Goal: Transaction & Acquisition: Purchase product/service

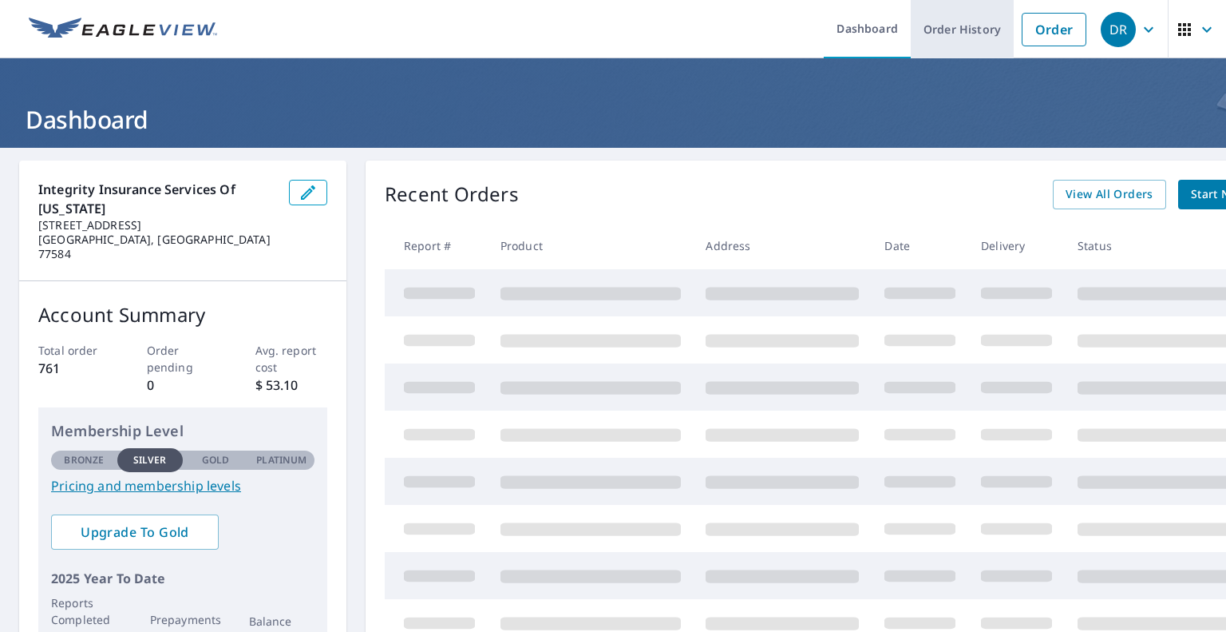
click at [955, 34] on link "Order History" at bounding box center [962, 29] width 103 height 58
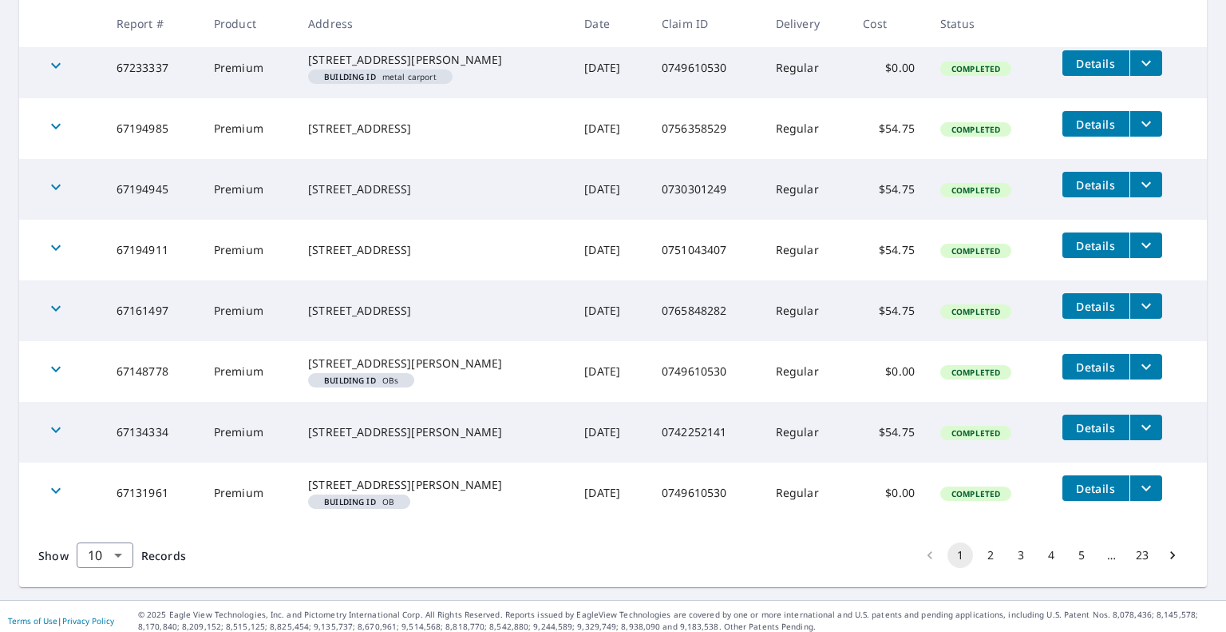
scroll to position [443, 0]
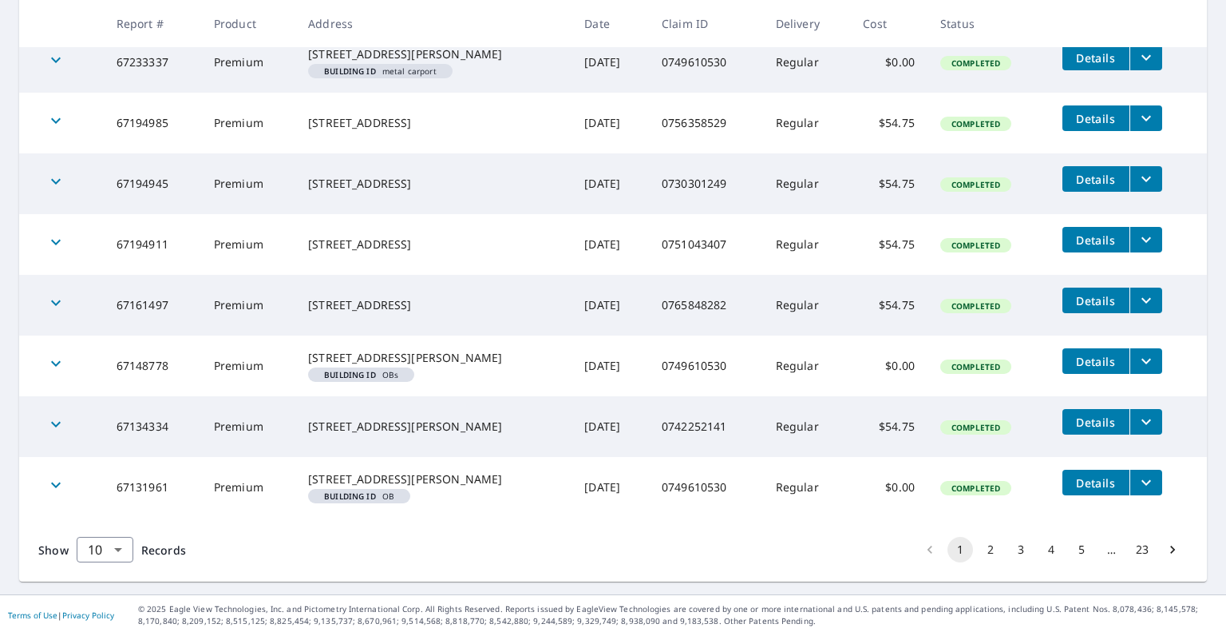
click at [979, 562] on button "2" at bounding box center [991, 550] width 26 height 26
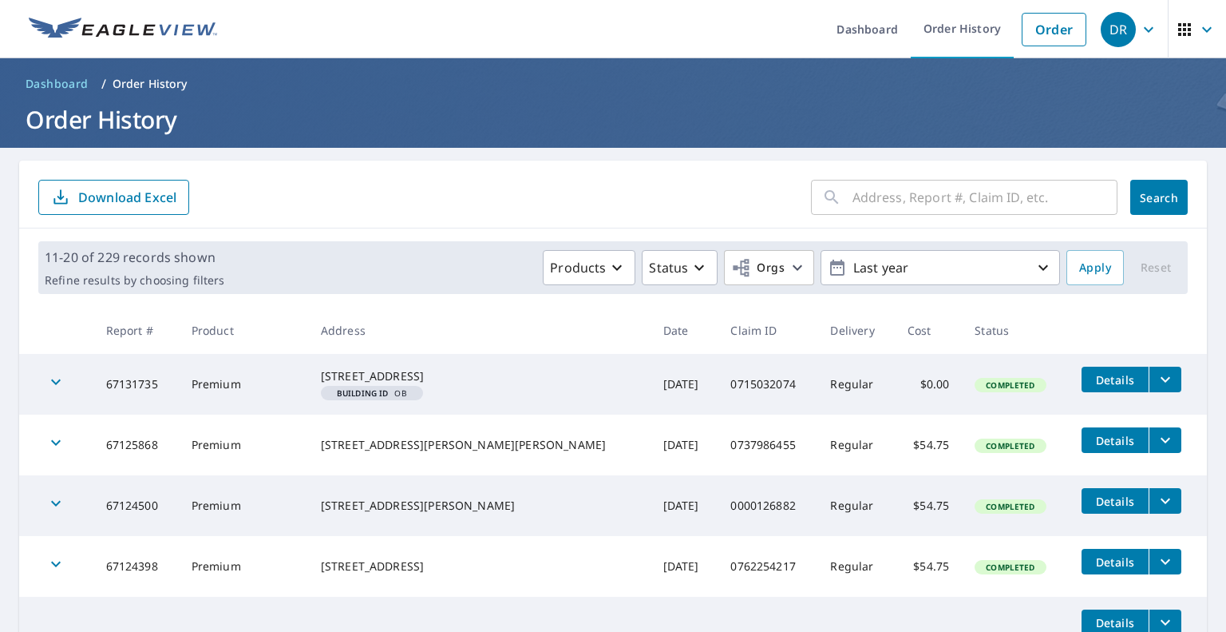
click at [961, 202] on input "text" at bounding box center [985, 197] width 265 height 45
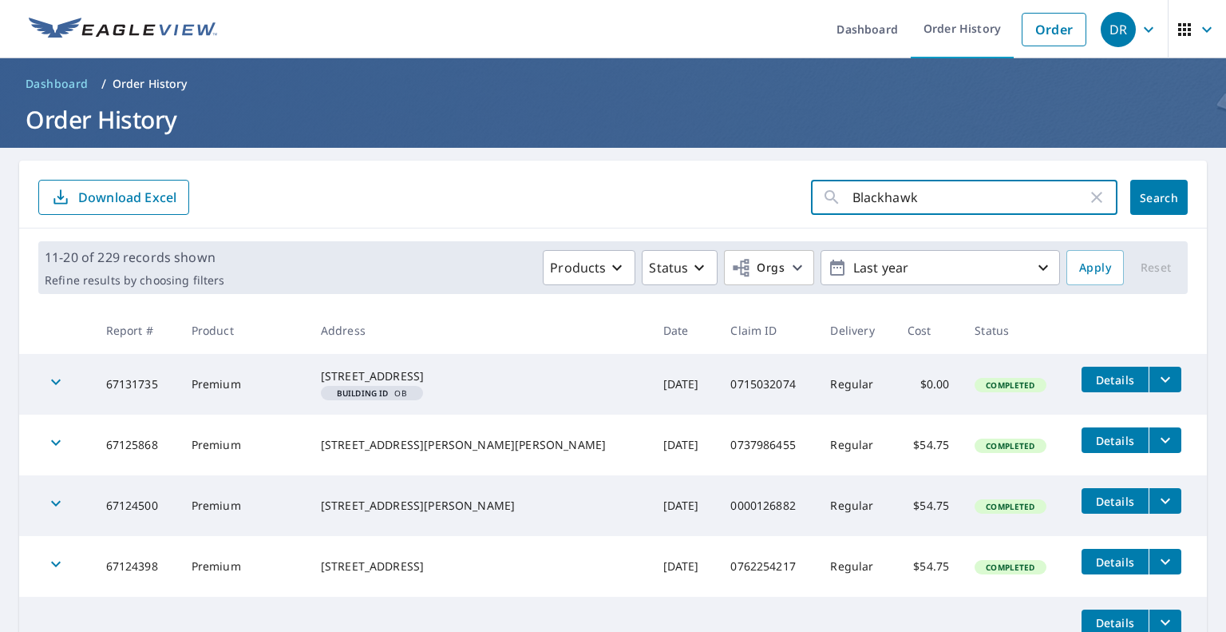
type input "Blackhawk"
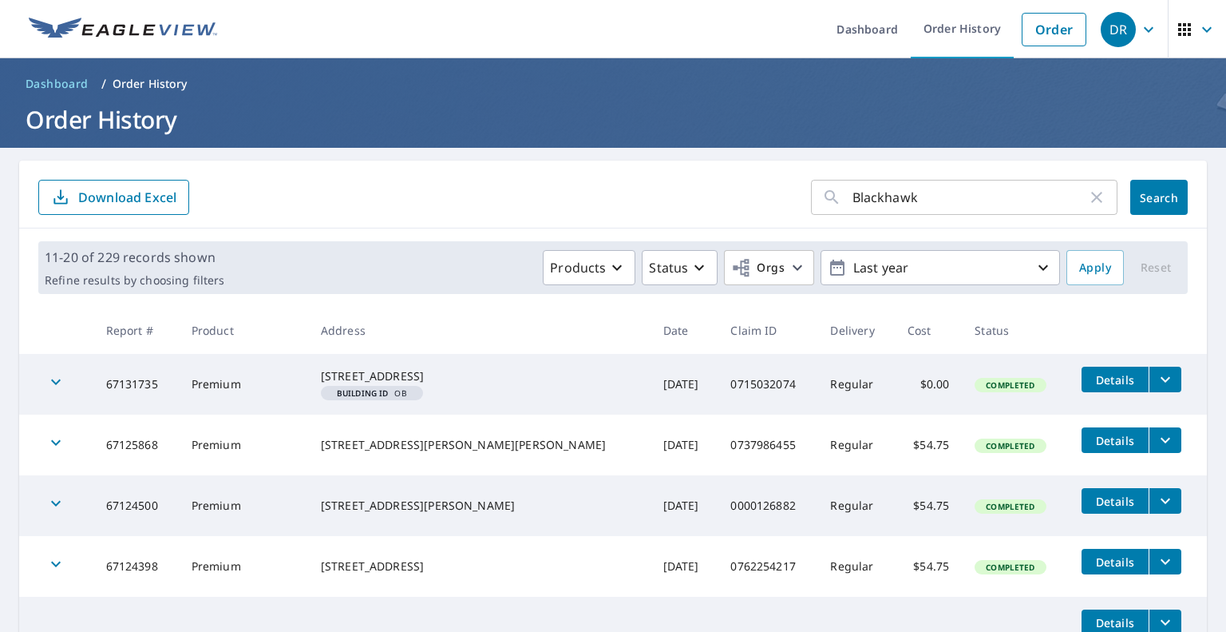
click at [1188, 189] on div "Blackhawk ​ Search Download Excel" at bounding box center [613, 194] width 1188 height 68
click at [1167, 191] on button "Search" at bounding box center [1159, 197] width 57 height 35
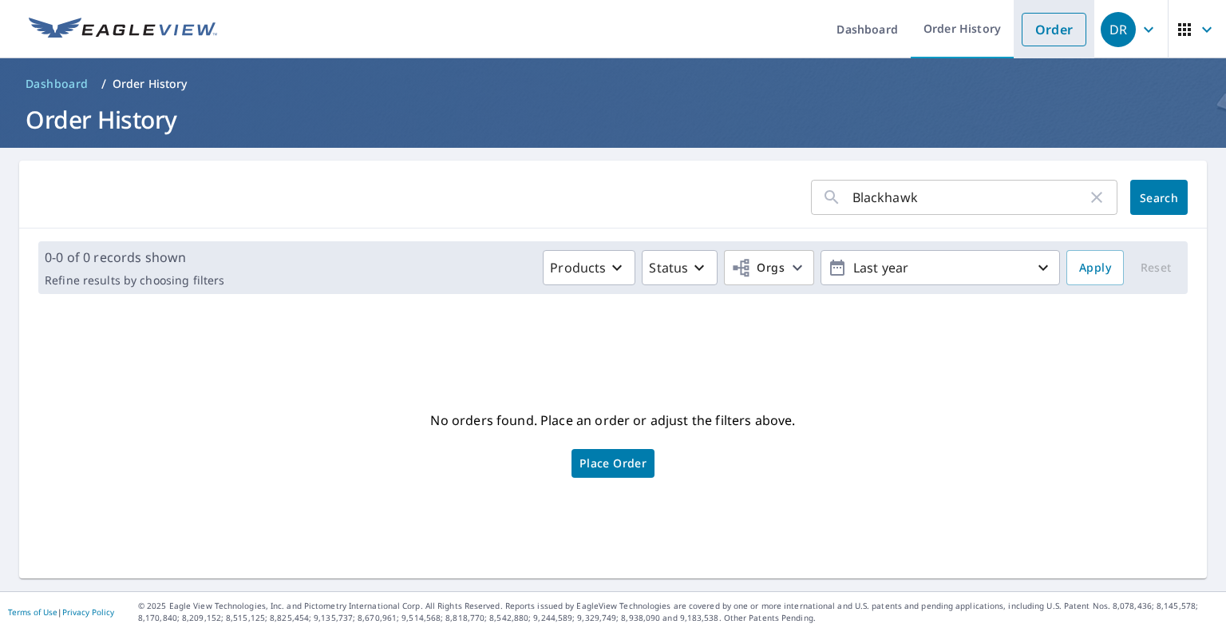
click at [1040, 22] on link "Order" at bounding box center [1054, 30] width 65 height 34
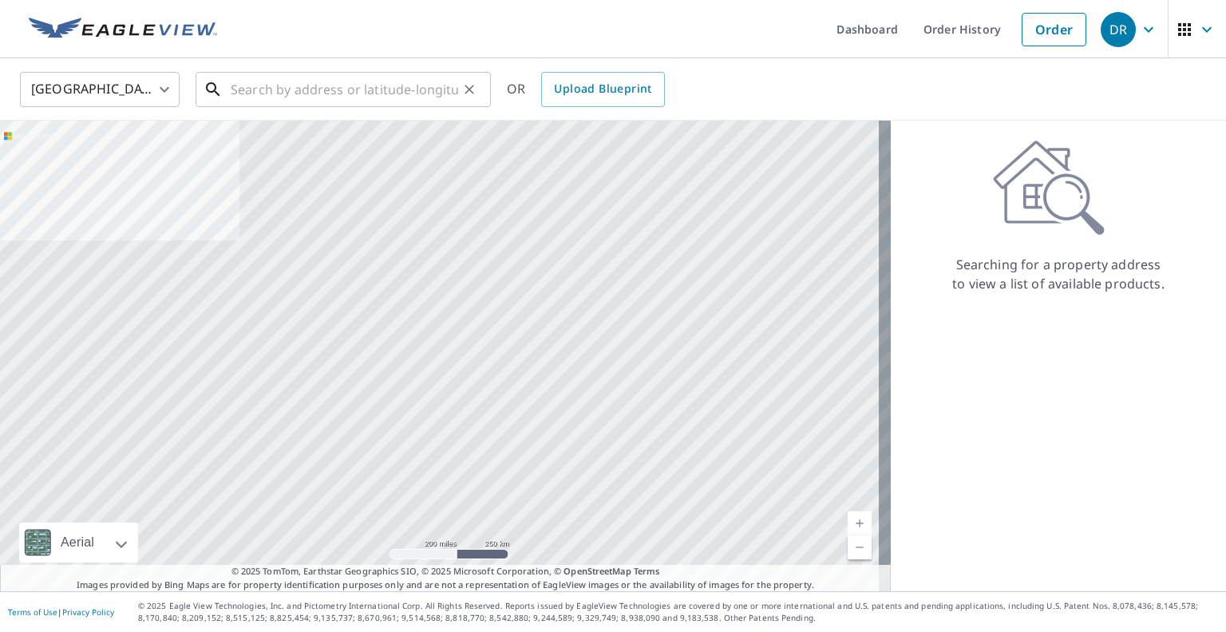
click at [372, 88] on input "text" at bounding box center [345, 89] width 228 height 45
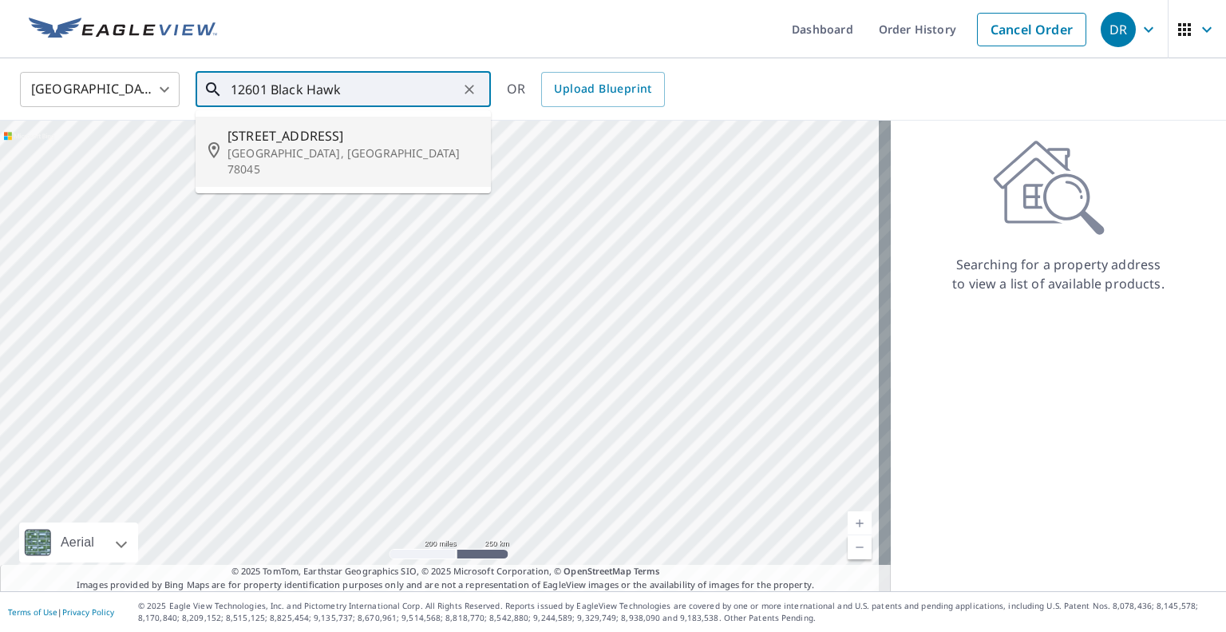
click at [319, 154] on p "[GEOGRAPHIC_DATA], [GEOGRAPHIC_DATA] 78045" at bounding box center [353, 161] width 251 height 32
type input "[STREET_ADDRESS]"
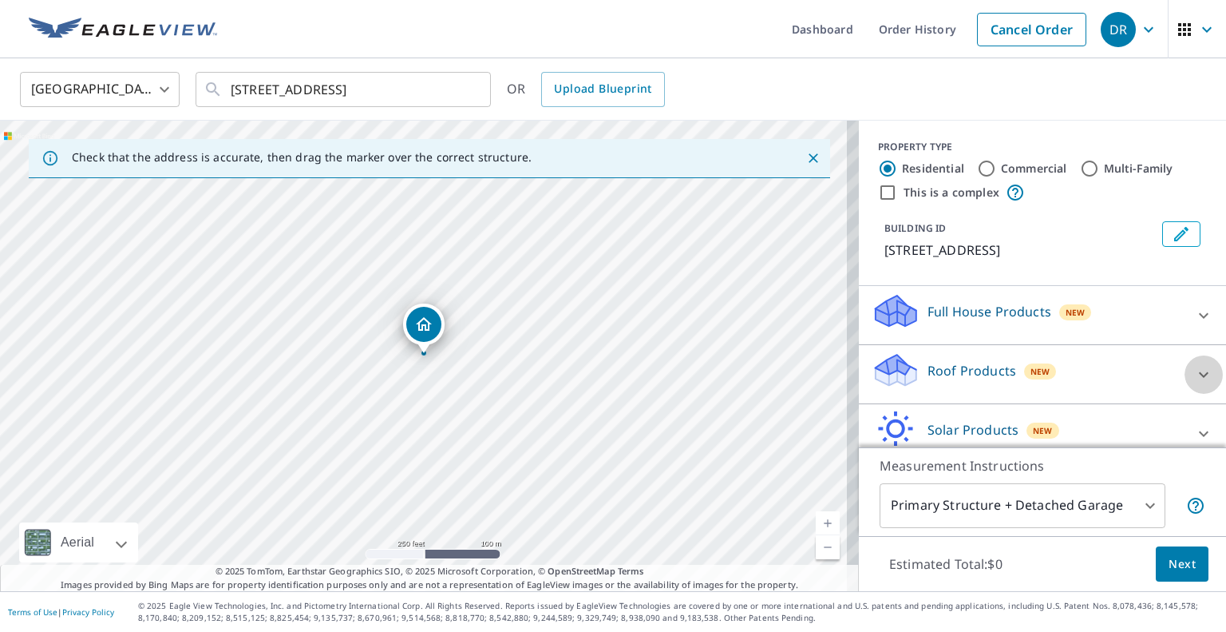
click at [1199, 372] on icon at bounding box center [1204, 374] width 10 height 6
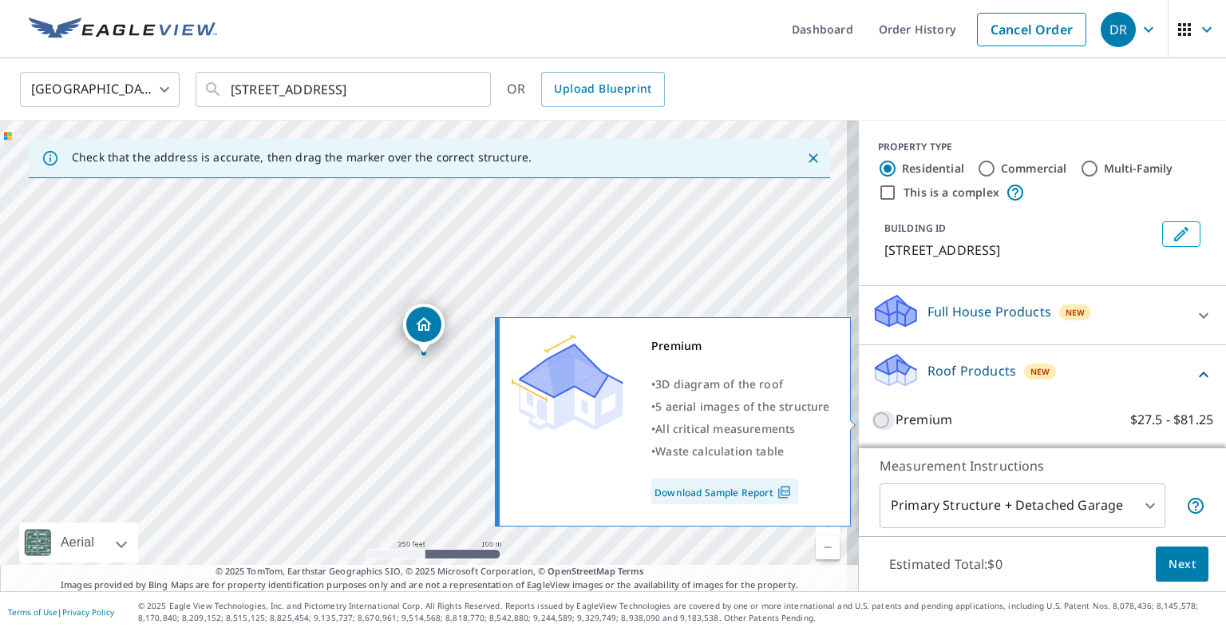
click at [873, 421] on input "Premium $27.5 - $81.25" at bounding box center [884, 419] width 24 height 19
checkbox input "true"
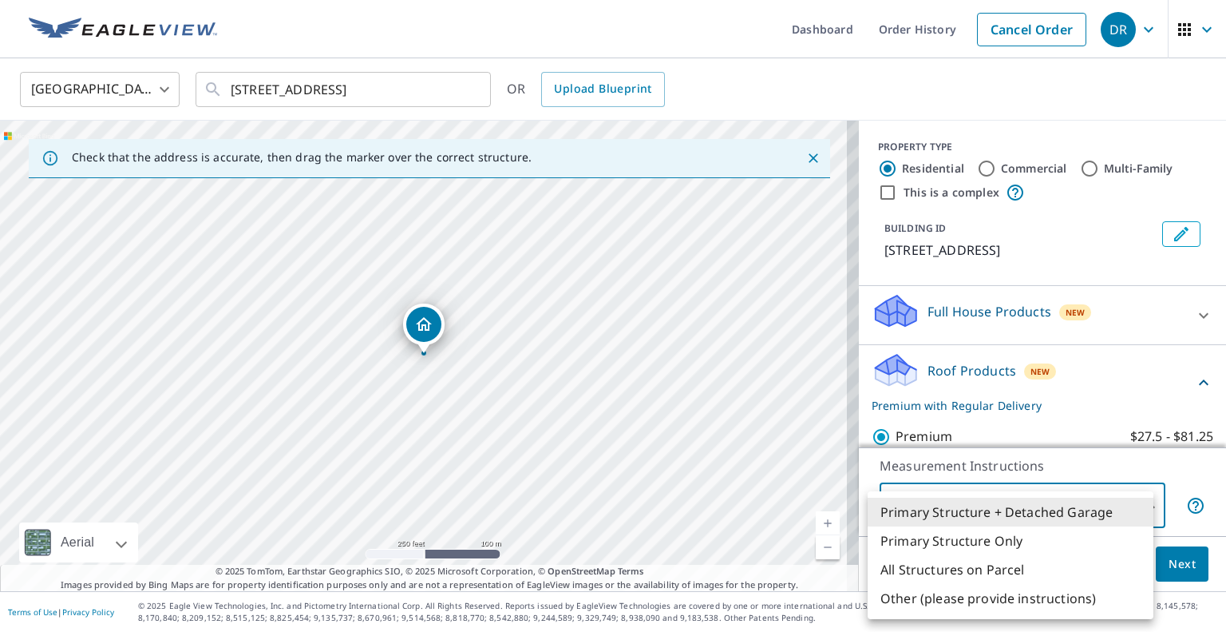
click at [1140, 509] on body "DR DR Dashboard Order History Cancel Order DR United States [GEOGRAPHIC_DATA] ​…" at bounding box center [613, 316] width 1226 height 632
click at [1024, 571] on li "All Structures on Parcel" at bounding box center [1011, 569] width 286 height 29
type input "3"
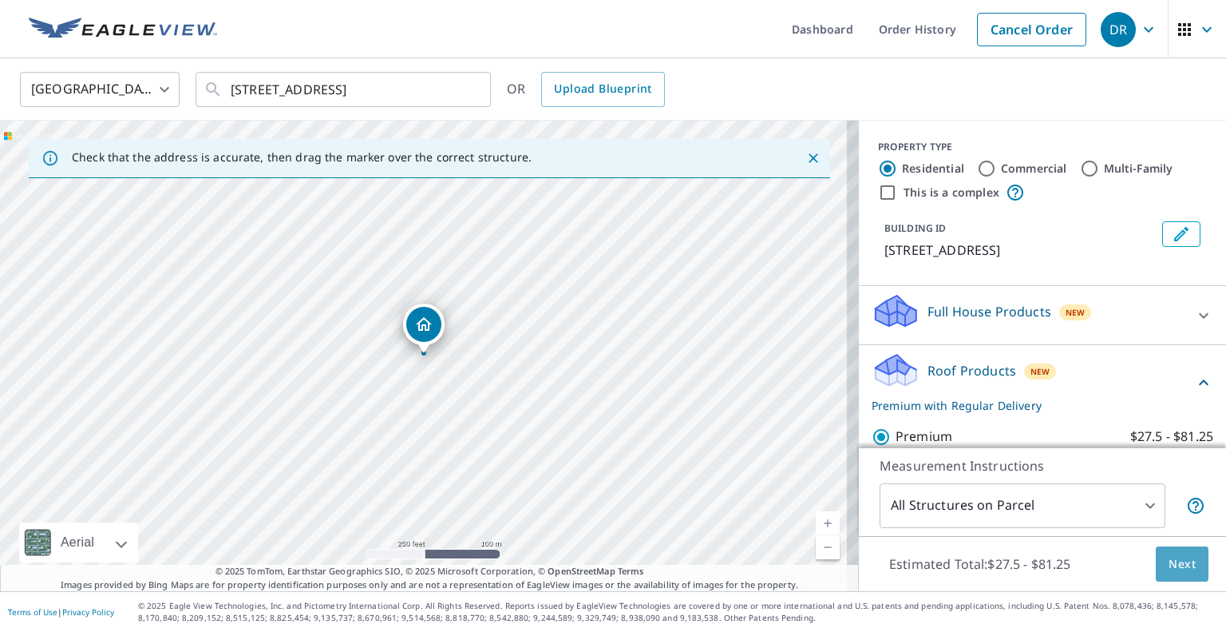
click at [1175, 563] on span "Next" at bounding box center [1182, 564] width 27 height 20
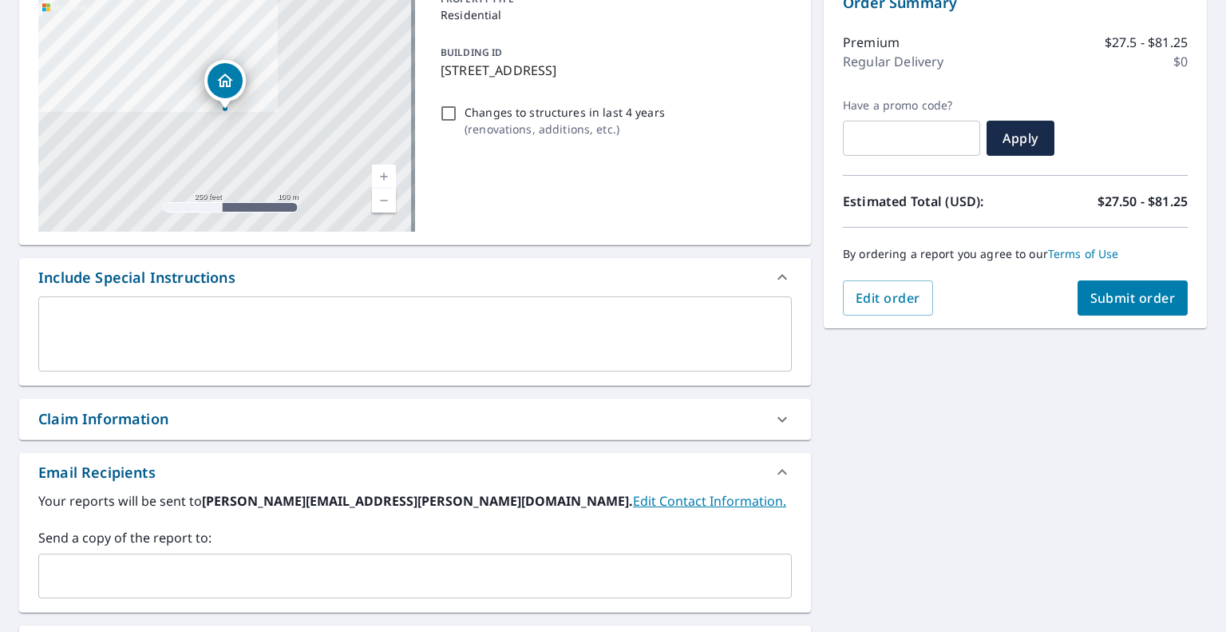
scroll to position [182, 0]
click at [445, 113] on input "Changes to structures in last 4 years ( renovations, additions, etc. )" at bounding box center [448, 112] width 19 height 19
checkbox input "true"
click at [779, 418] on icon at bounding box center [782, 418] width 19 height 19
checkbox input "true"
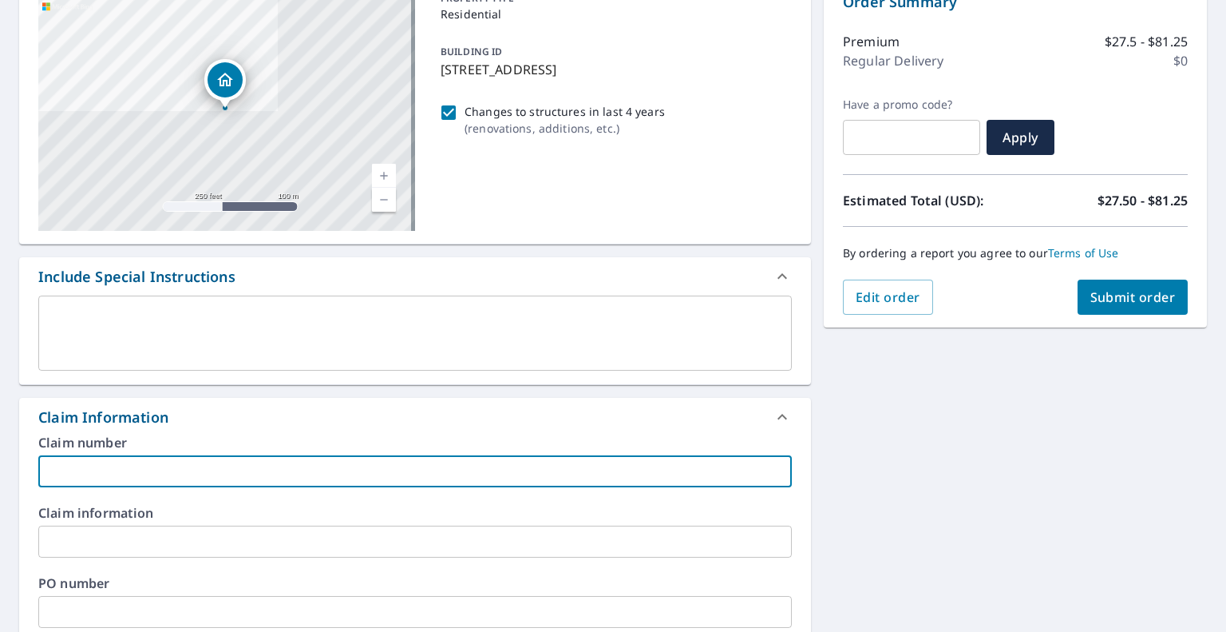
click at [128, 469] on input "text" at bounding box center [415, 471] width 754 height 32
type input "0"
checkbox input "true"
type input "07"
checkbox input "true"
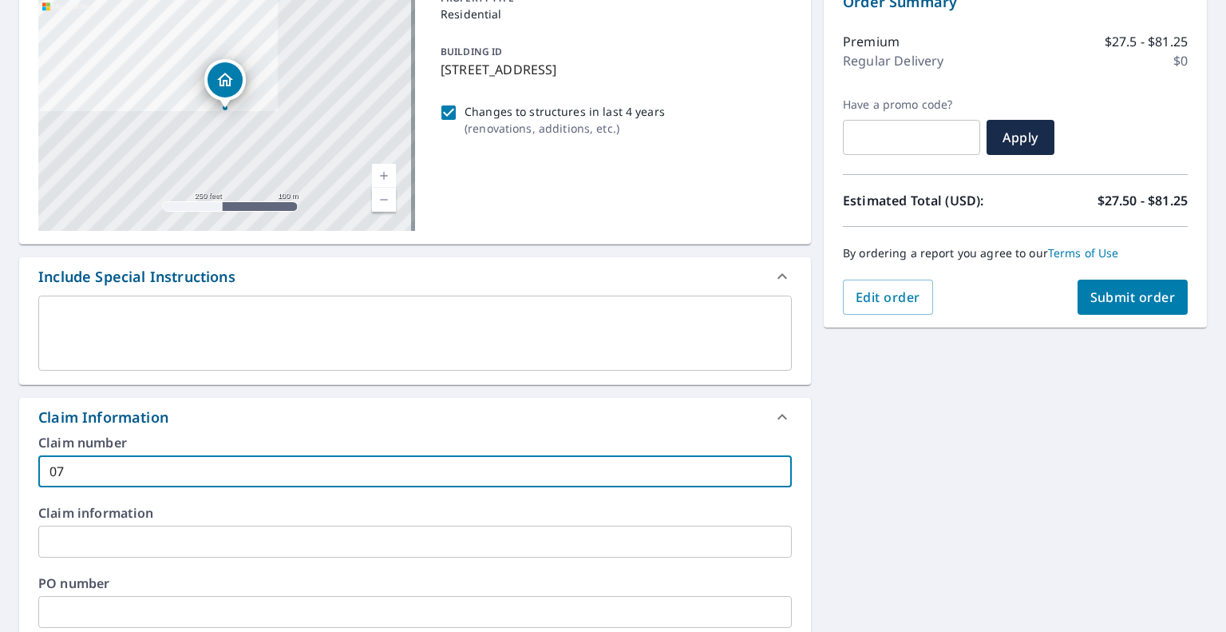
type input "076"
checkbox input "true"
type input "0765"
checkbox input "true"
type input "07650"
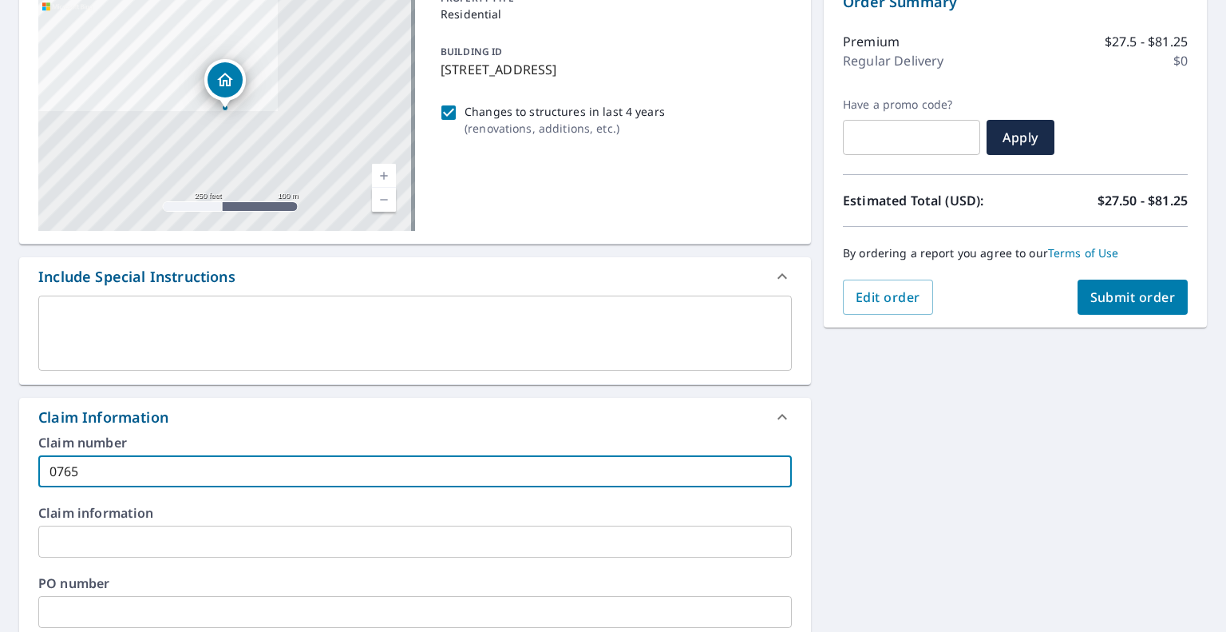
checkbox input "true"
type input "076504"
checkbox input "true"
type input "0765041"
checkbox input "true"
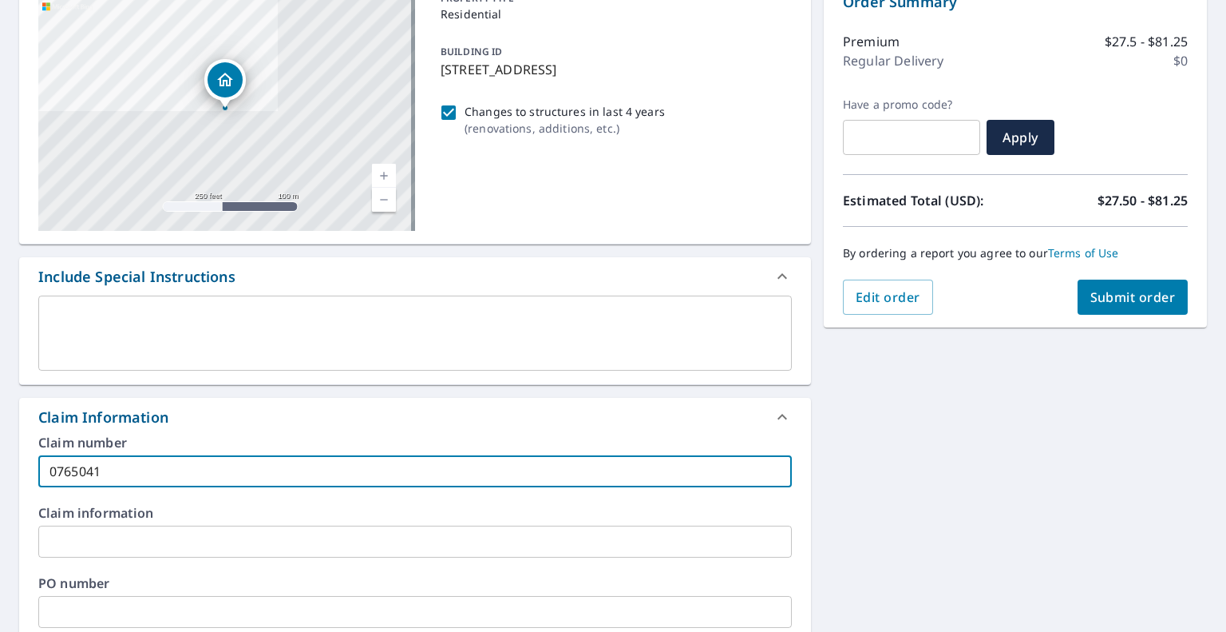
type input "07650412"
checkbox input "true"
type input "076504127"
checkbox input "true"
type input "0765041272"
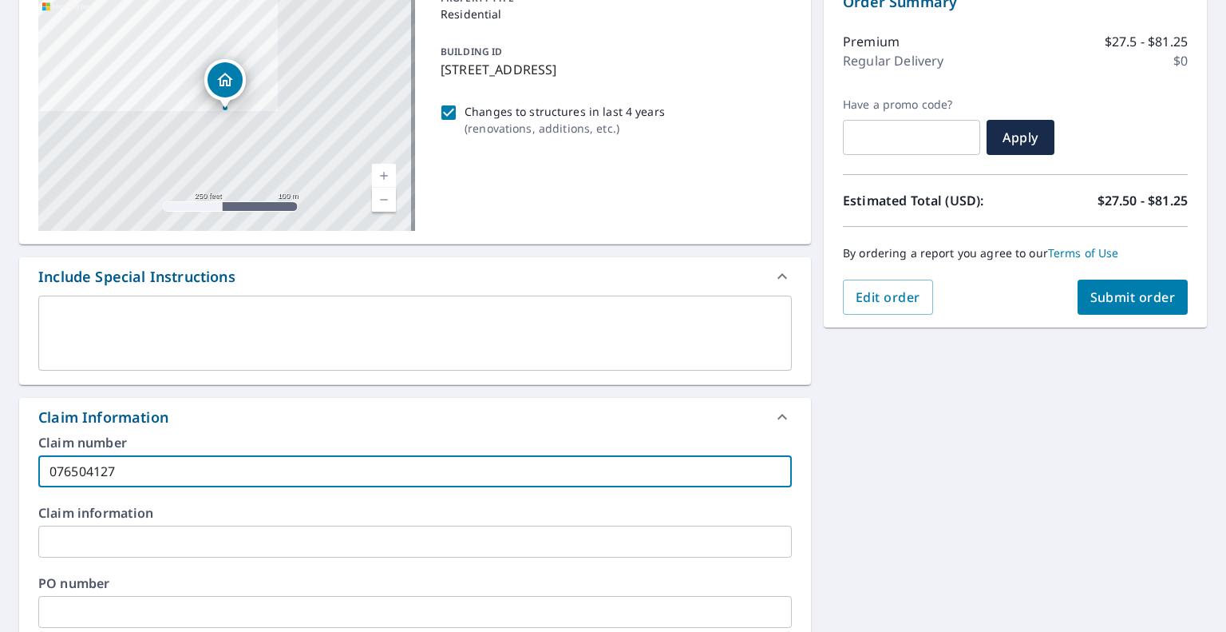
checkbox input "true"
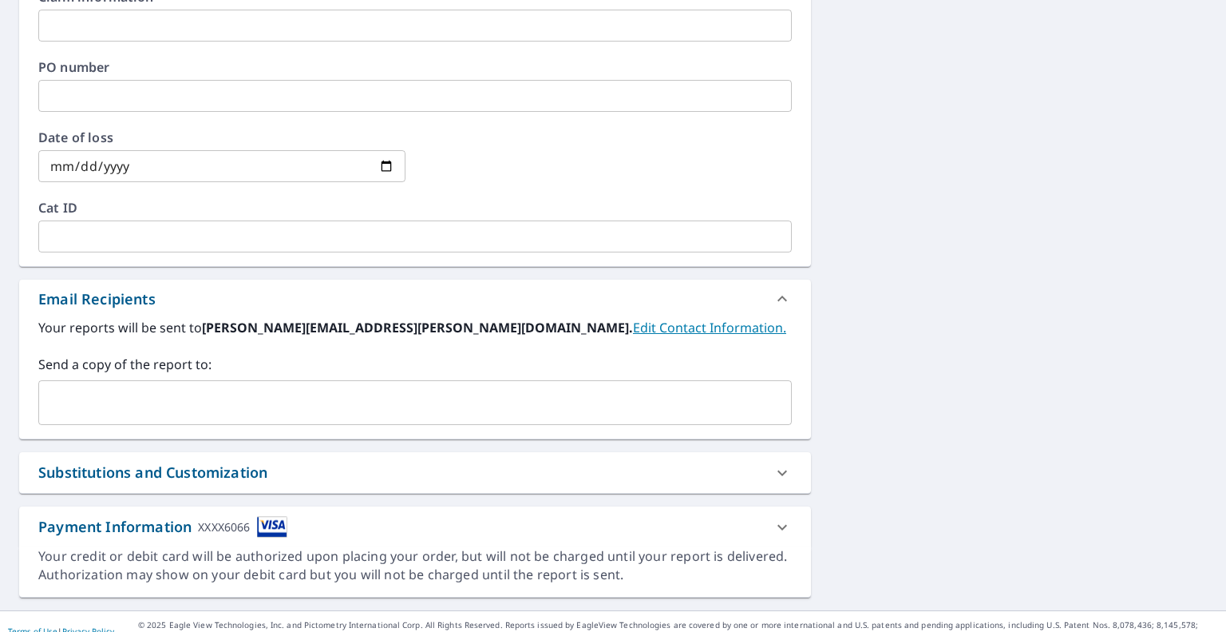
scroll to position [0, 0]
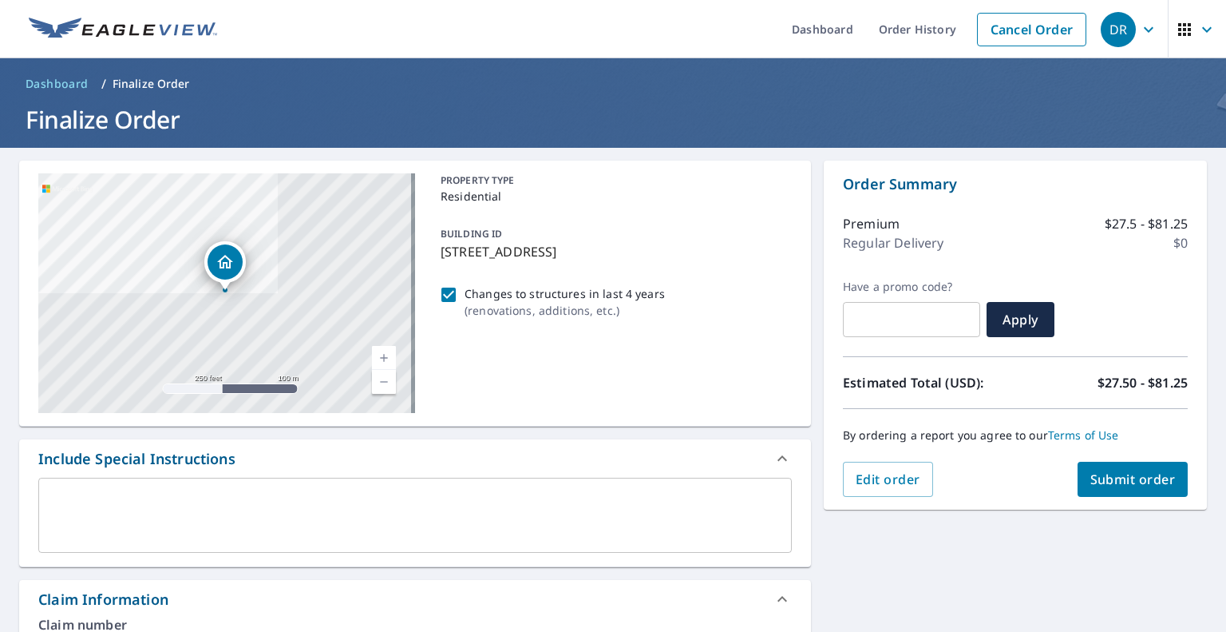
type input "0765041272"
click at [1078, 464] on button "Submit order" at bounding box center [1133, 478] width 111 height 35
checkbox input "true"
